Goal: Task Accomplishment & Management: Manage account settings

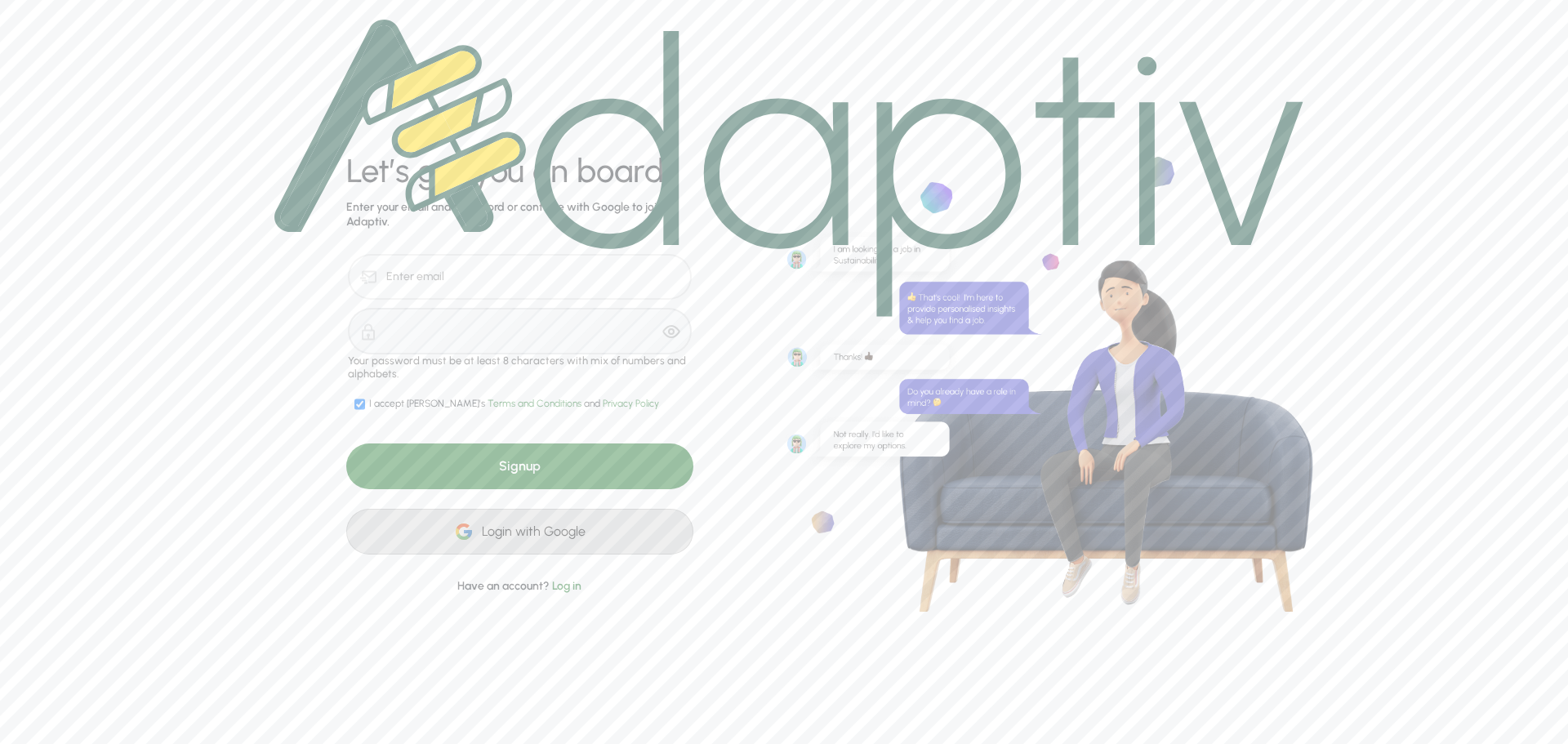
click at [519, 531] on div "Login with Google" at bounding box center [519, 531] width 347 height 46
click at [458, 260] on img at bounding box center [789, 168] width 1029 height 297
click at [563, 469] on div "Signup" at bounding box center [519, 466] width 347 height 46
click at [431, 278] on img at bounding box center [789, 168] width 1029 height 297
click at [504, 280] on img at bounding box center [789, 168] width 1029 height 297
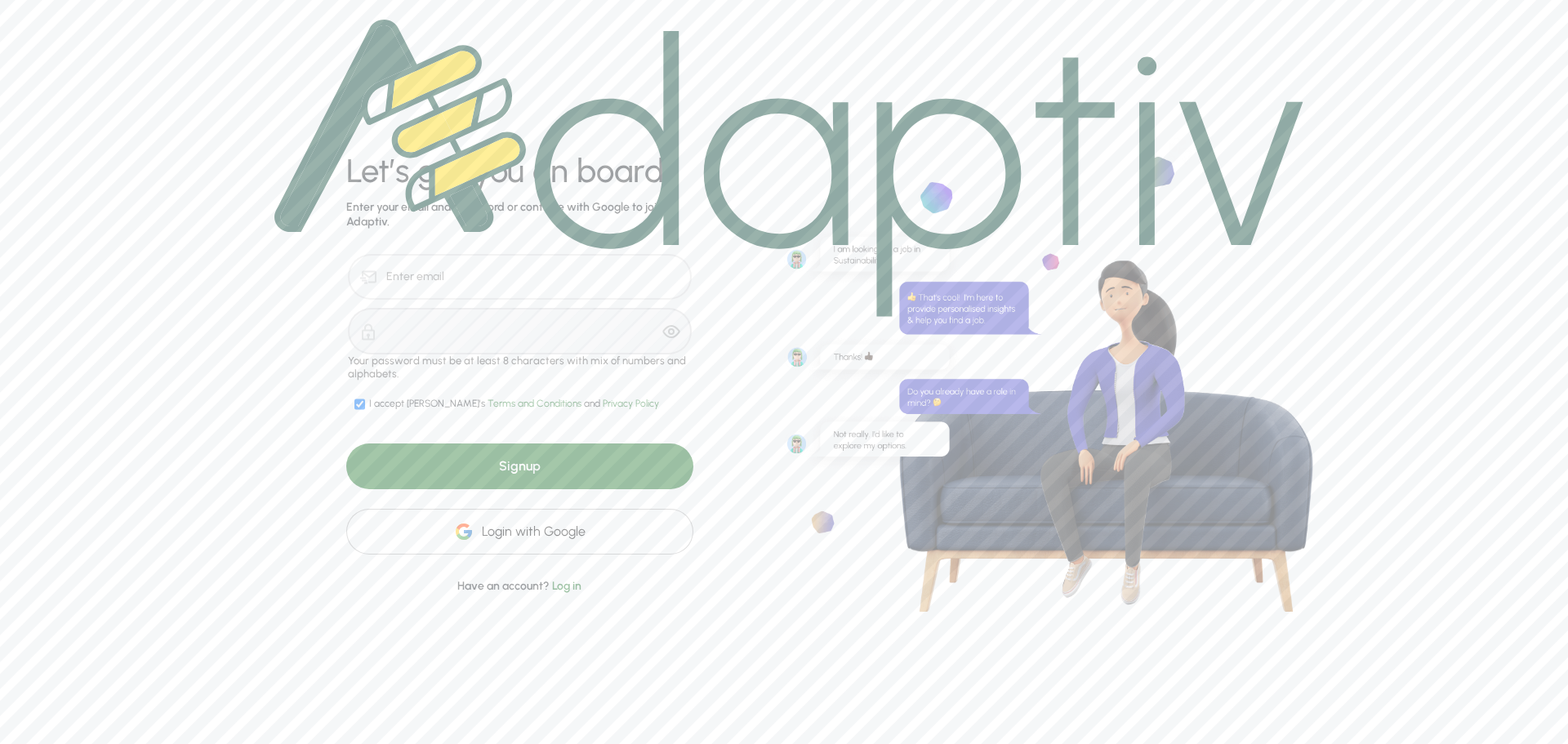
click at [429, 290] on img at bounding box center [789, 168] width 1029 height 297
